Goal: Transaction & Acquisition: Subscribe to service/newsletter

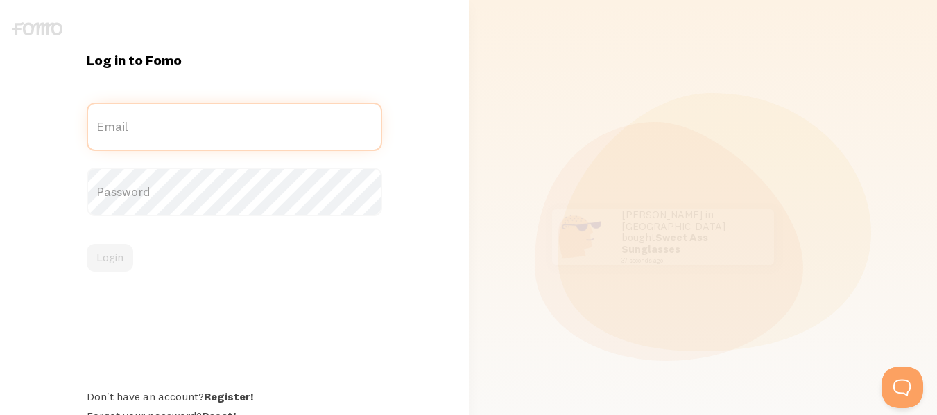
type input "[PERSON_NAME][EMAIL_ADDRESS][DOMAIN_NAME]"
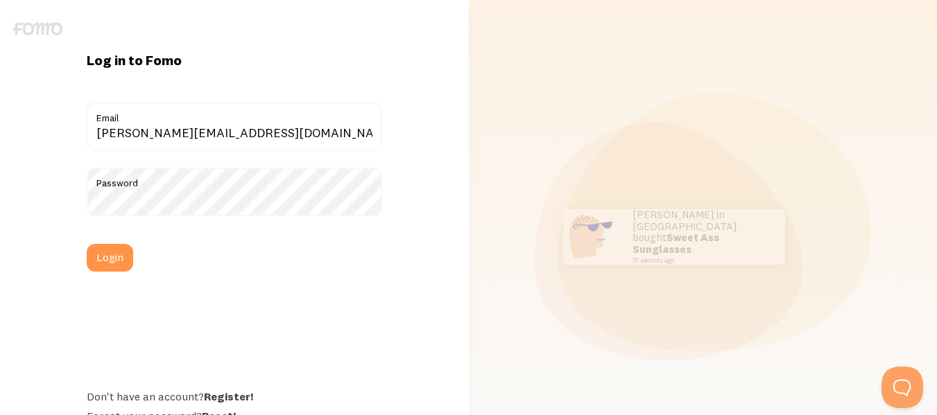
click at [502, 129] on div "[PERSON_NAME] in [GEOGRAPHIC_DATA] bought Sweet Ass Sunglasses 37 seconds ago […" at bounding box center [703, 237] width 452 height 474
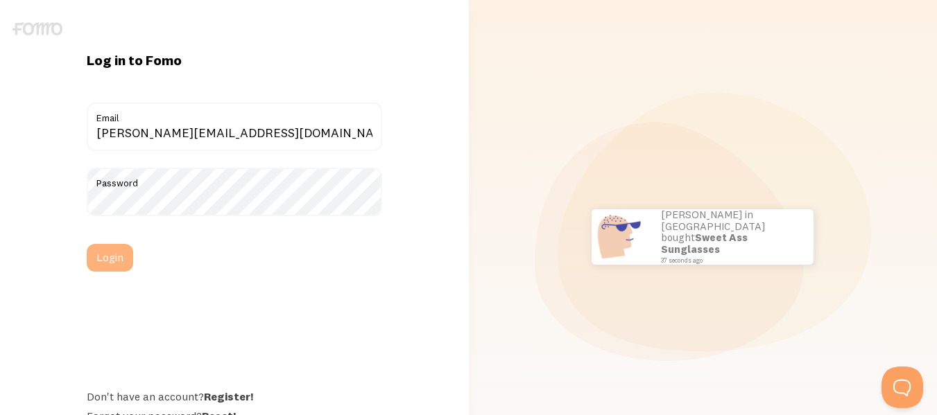
click at [106, 254] on button "Login" at bounding box center [110, 258] width 46 height 28
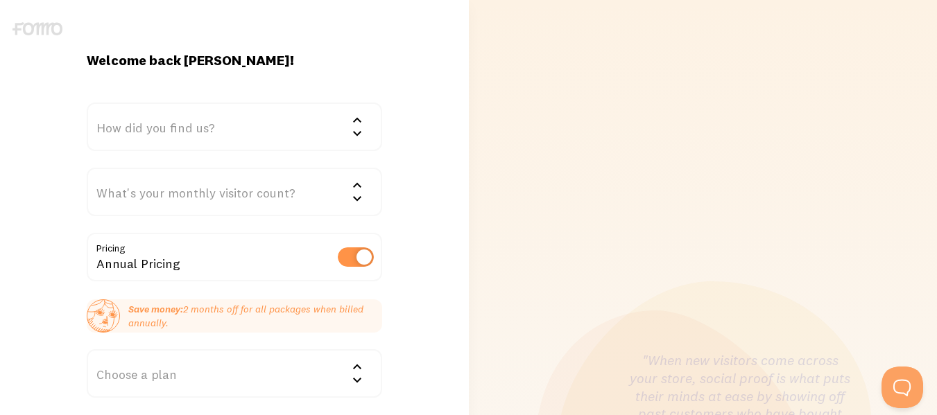
click at [349, 264] on label at bounding box center [356, 257] width 36 height 19
click at [349, 264] on input "checkbox" at bounding box center [356, 257] width 36 height 19
checkbox input "false"
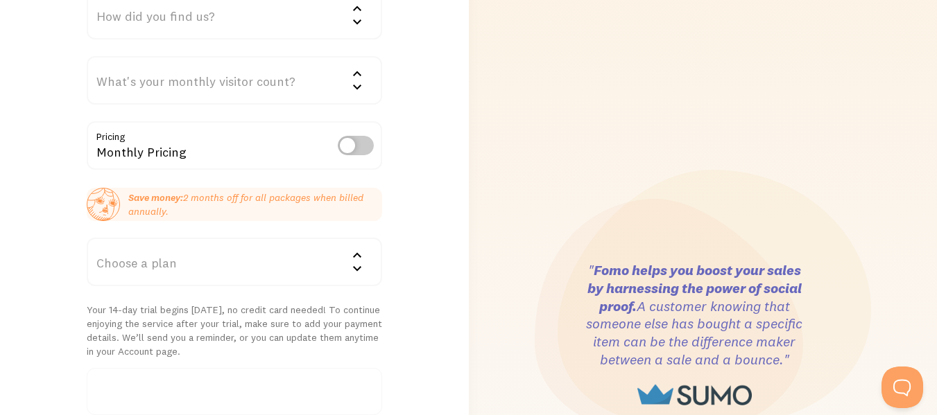
scroll to position [139, 0]
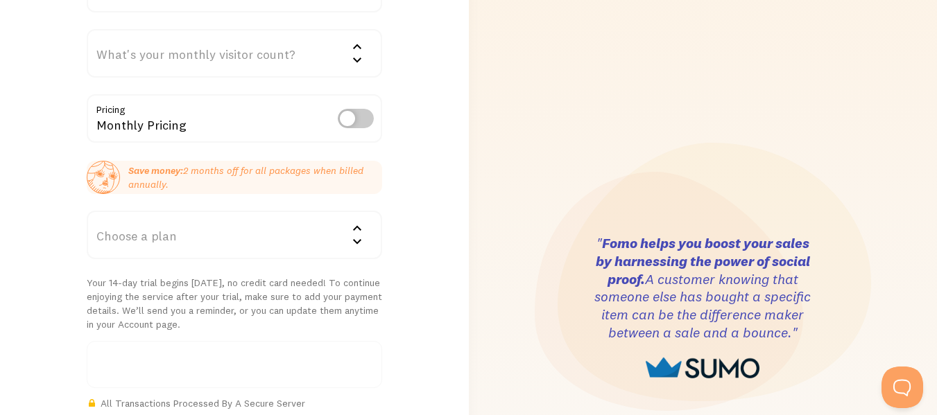
click at [362, 235] on icon at bounding box center [357, 229] width 17 height 17
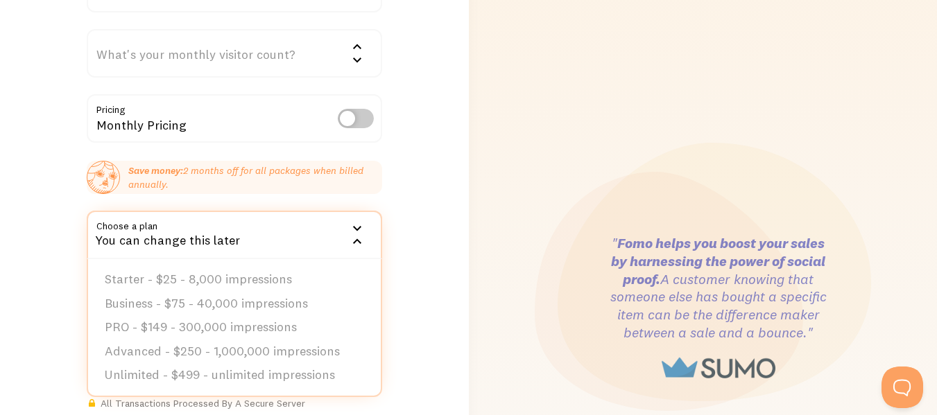
click at [515, 140] on div ""When new visitors come across your store, social proof is what puts their mind…" at bounding box center [703, 307] width 452 height 893
